Goal: Information Seeking & Learning: Learn about a topic

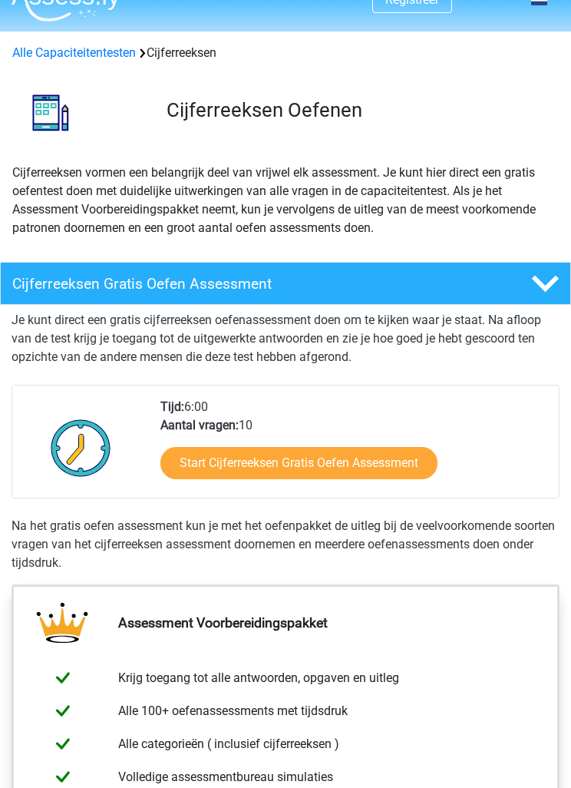
scroll to position [27, 0]
click at [402, 462] on link "Start Cijferreeksen Gratis Oefen Assessment" at bounding box center [298, 463] width 277 height 32
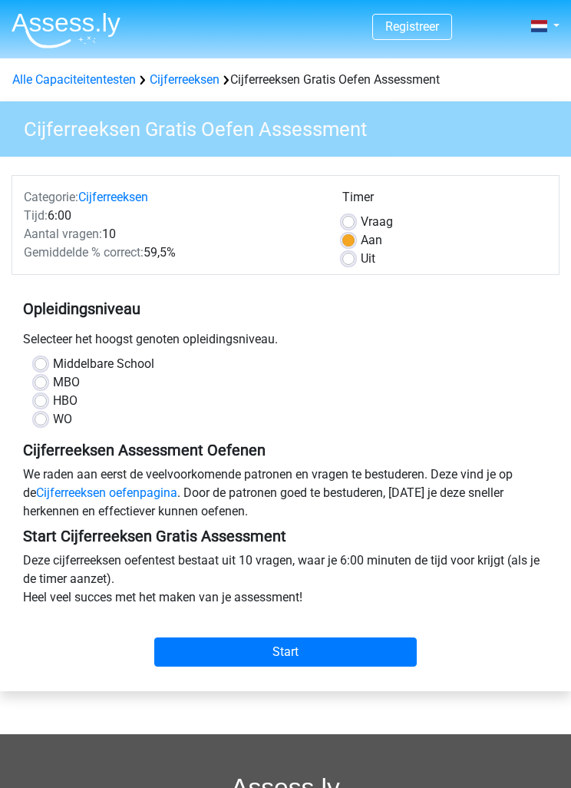
scroll to position [1, 0]
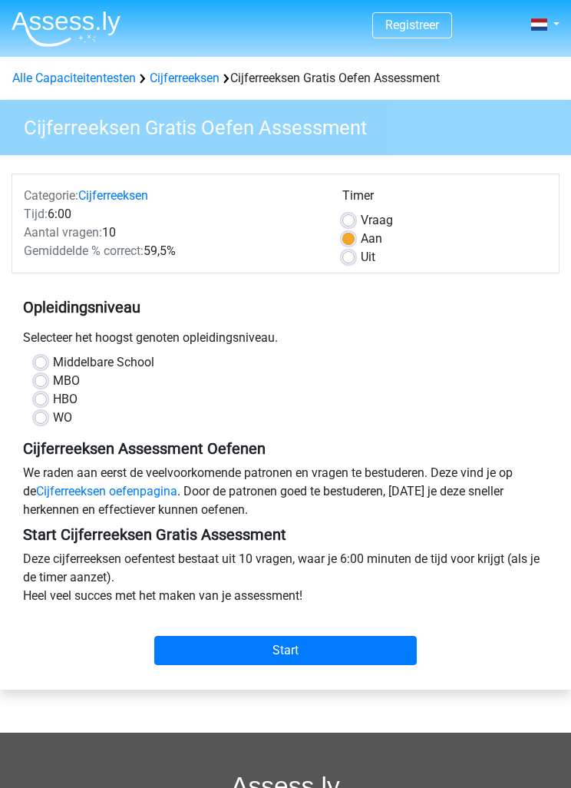
click at [53, 400] on label "HBO" at bounding box center [65, 400] width 25 height 18
click at [43, 400] on input "HBO" at bounding box center [41, 398] width 12 height 15
radio input "true"
click at [53, 379] on label "MBO" at bounding box center [66, 381] width 27 height 18
click at [40, 379] on input "MBO" at bounding box center [41, 379] width 12 height 15
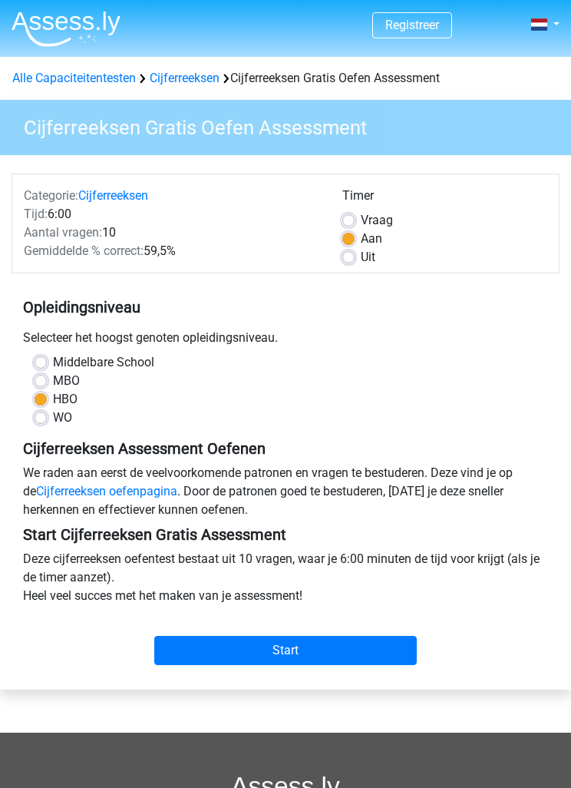
radio input "true"
click at [358, 661] on input "Start" at bounding box center [285, 651] width 263 height 29
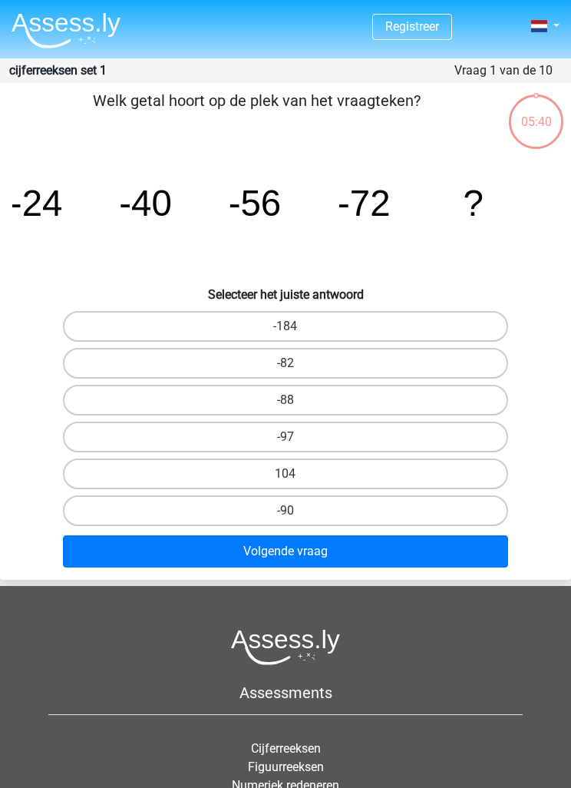
click at [391, 402] on label "-88" at bounding box center [286, 400] width 446 height 31
click at [296, 402] on input "-88" at bounding box center [291, 405] width 10 height 10
radio input "true"
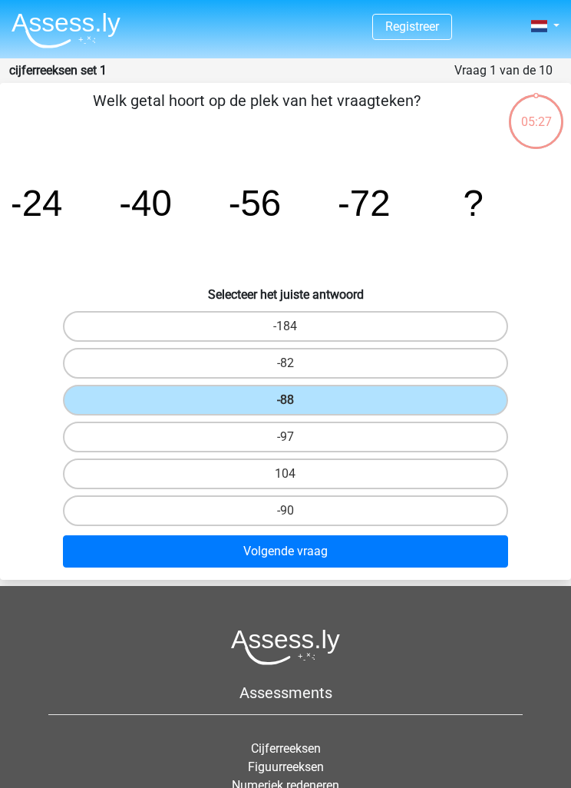
click at [336, 557] on button "Volgende vraag" at bounding box center [286, 551] width 446 height 32
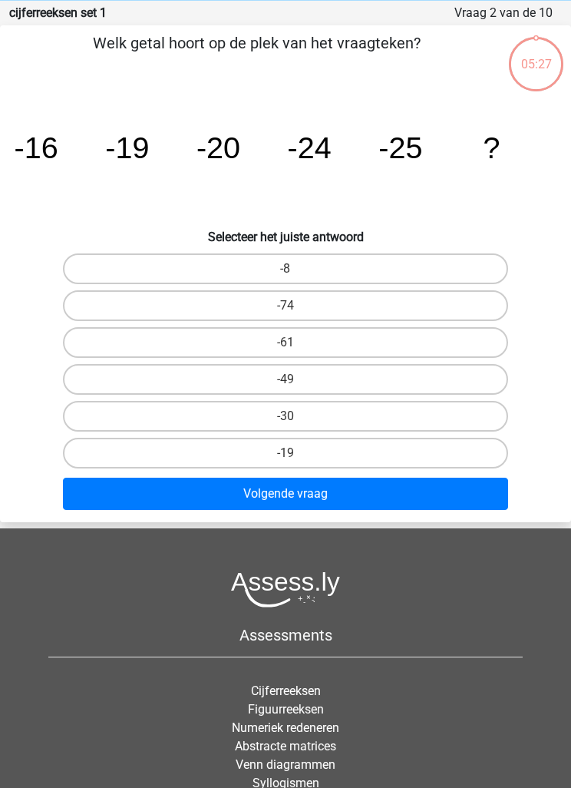
scroll to position [61, 0]
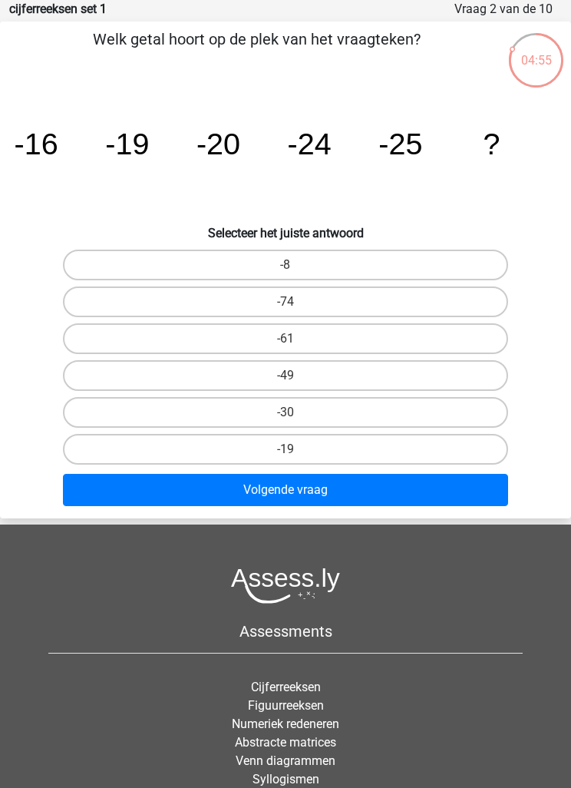
click at [357, 413] on label "-30" at bounding box center [286, 412] width 446 height 31
click at [296, 413] on input "-30" at bounding box center [291, 417] width 10 height 10
radio input "true"
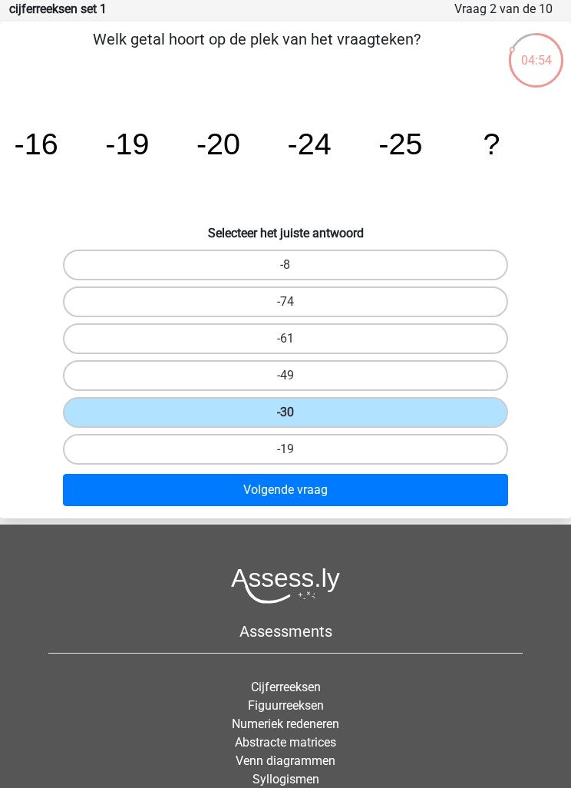
click at [339, 491] on button "Volgende vraag" at bounding box center [286, 490] width 446 height 32
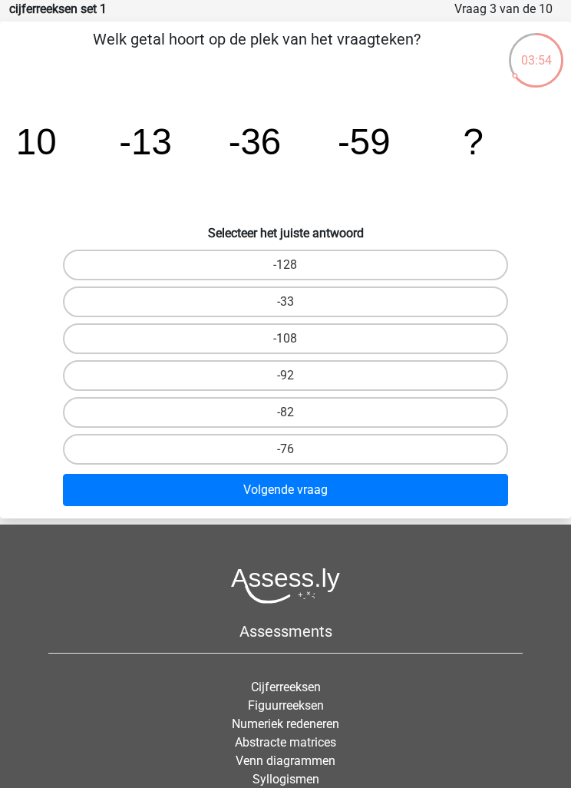
click at [319, 451] on label "-76" at bounding box center [286, 449] width 446 height 31
click at [296, 451] on input "-76" at bounding box center [291, 454] width 10 height 10
radio input "true"
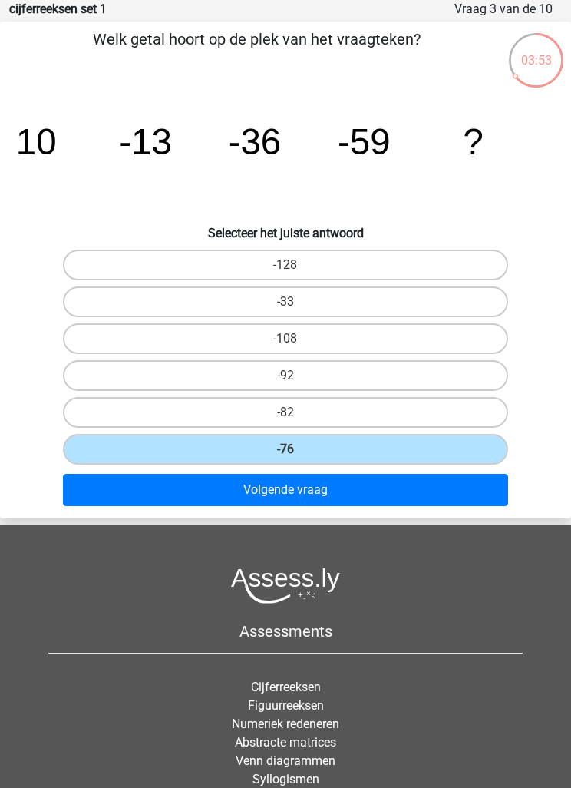
click at [337, 497] on button "Volgende vraag" at bounding box center [286, 490] width 446 height 32
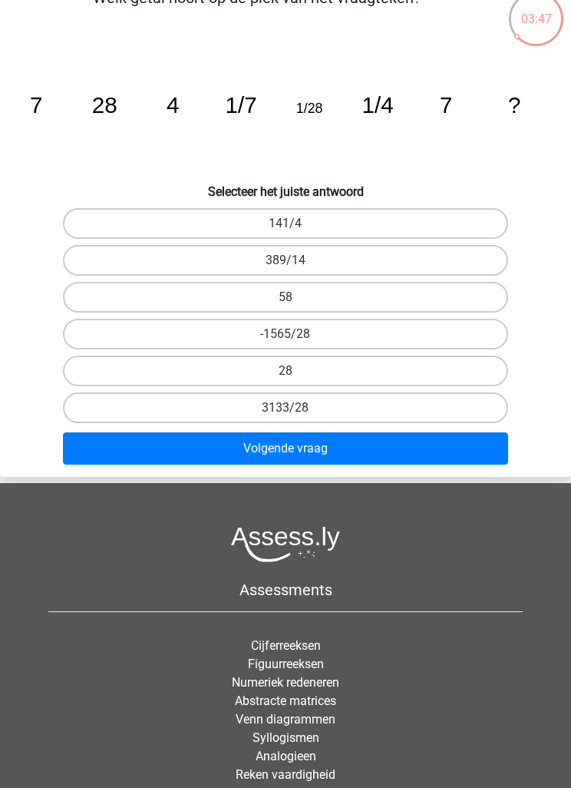
scroll to position [0, 0]
